Goal: Information Seeking & Learning: Learn about a topic

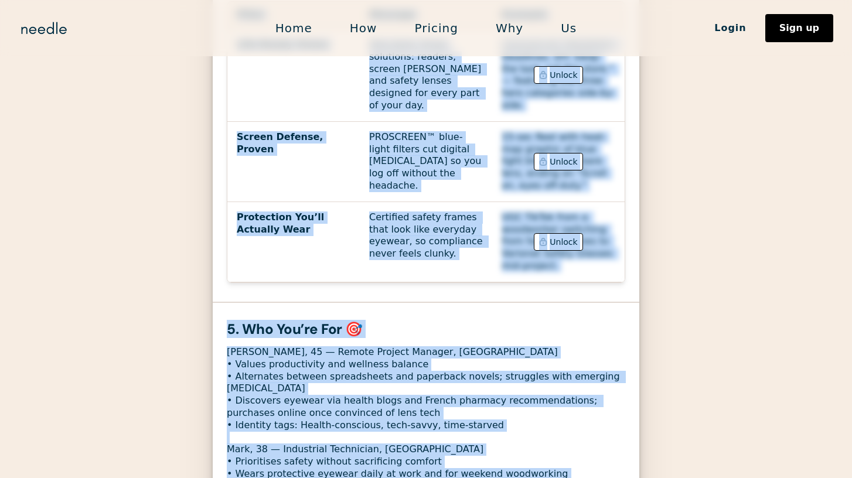
click at [372, 377] on div "[PERSON_NAME], 45 — Remote Project Manager, [GEOGRAPHIC_DATA] • Values producti…" at bounding box center [426, 474] width 399 height 256
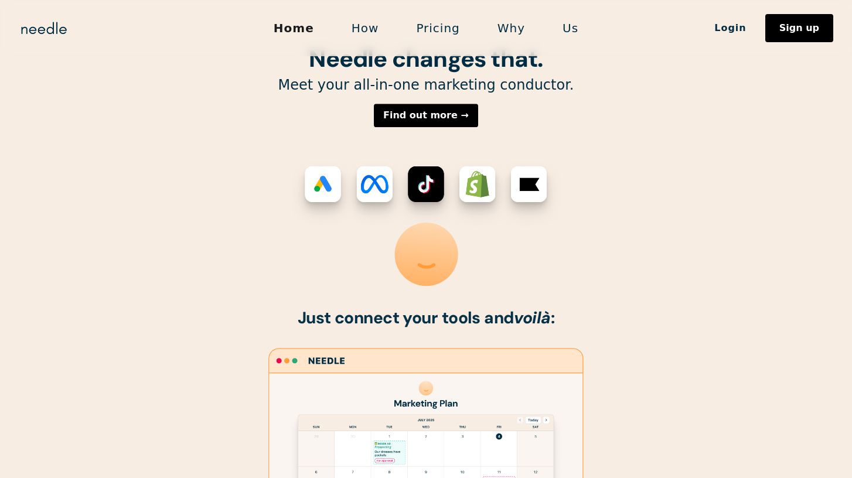
scroll to position [420, 0]
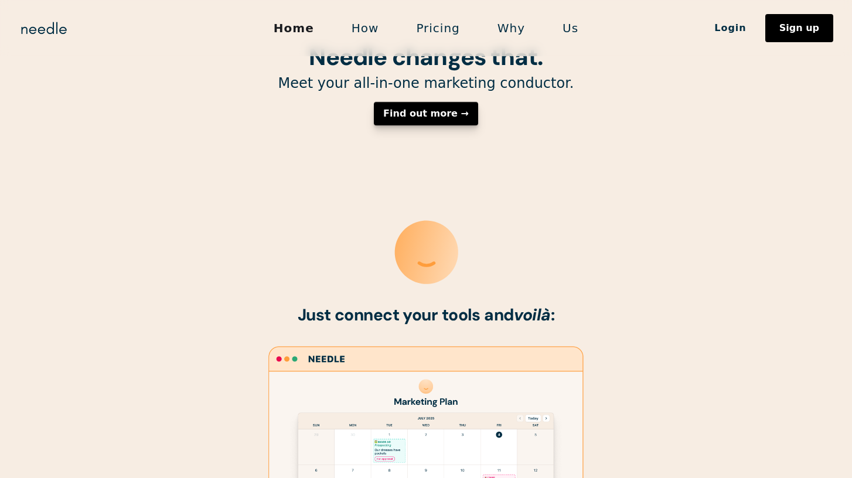
click at [419, 121] on link "Find out more →" at bounding box center [426, 113] width 104 height 23
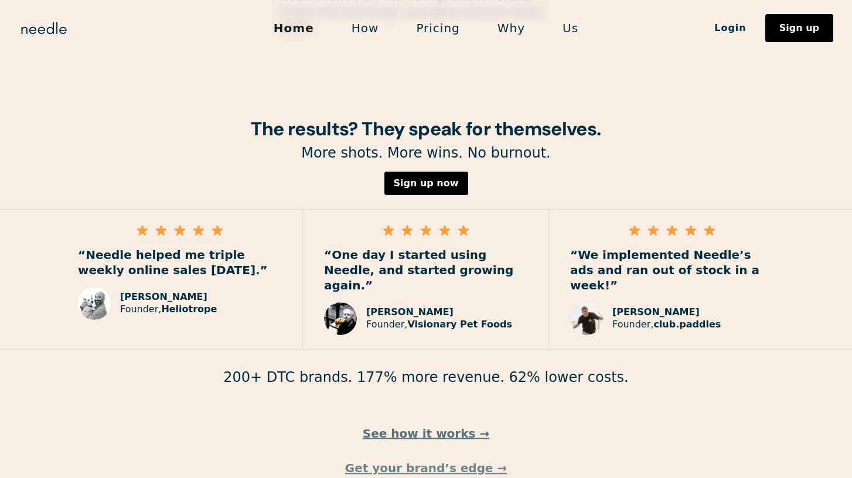
scroll to position [1671, 0]
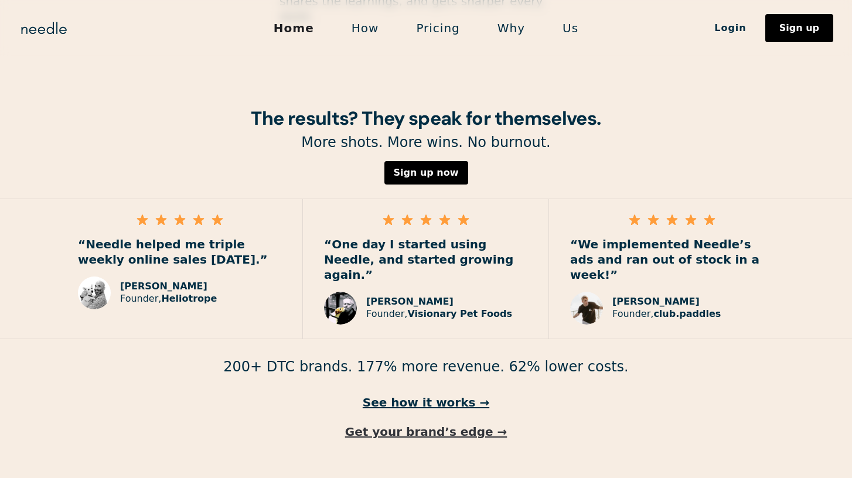
click at [426, 424] on link "Get your brand’s edge →" at bounding box center [426, 431] width 852 height 15
